Goal: Task Accomplishment & Management: Manage account settings

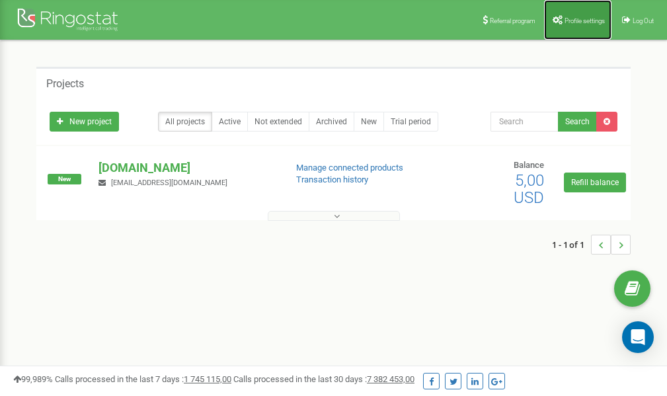
click at [585, 14] on link "Profile settings" at bounding box center [577, 20] width 67 height 40
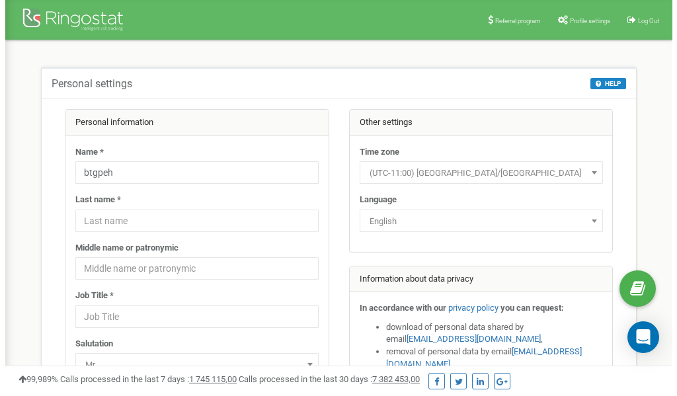
scroll to position [66, 0]
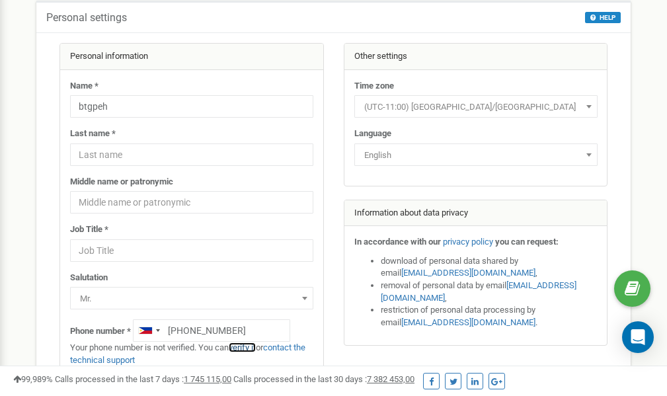
click at [252, 349] on link "verify it" at bounding box center [242, 347] width 27 height 10
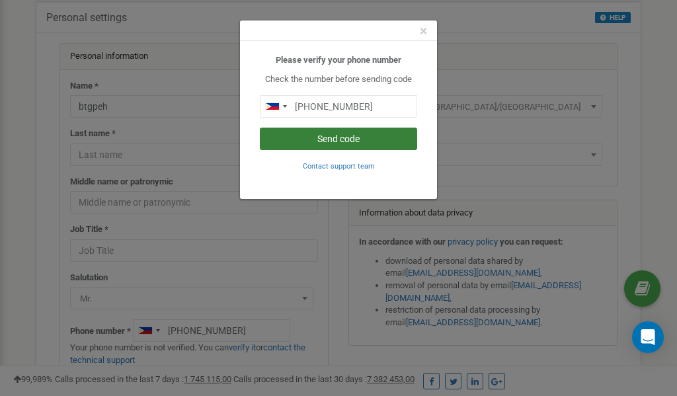
click at [332, 140] on button "Send code" at bounding box center [338, 139] width 157 height 22
